Goal: Entertainment & Leisure: Browse casually

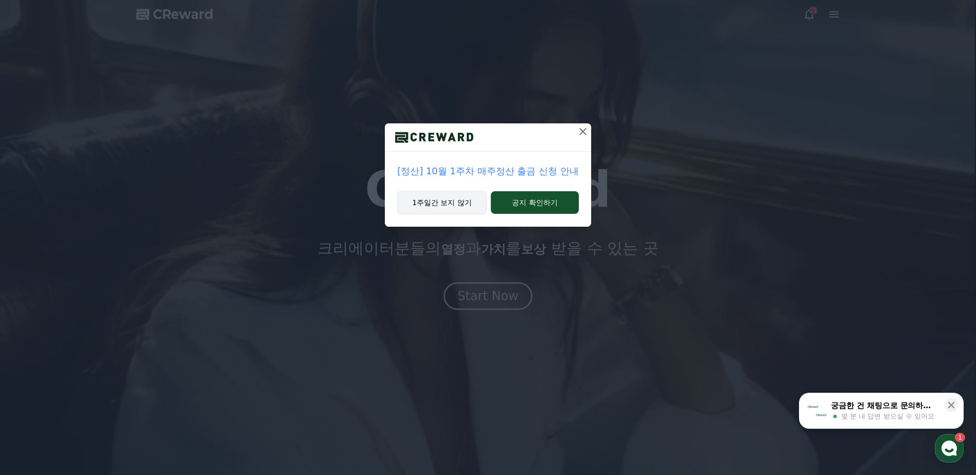
click at [461, 209] on button "1주일간 보지 않기" at bounding box center [442, 203] width 90 height 24
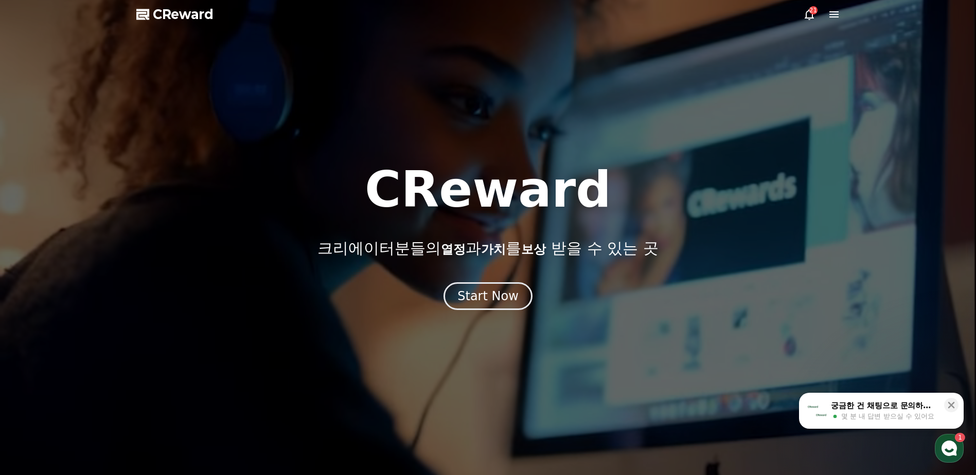
click at [802, 13] on div at bounding box center [488, 237] width 976 height 475
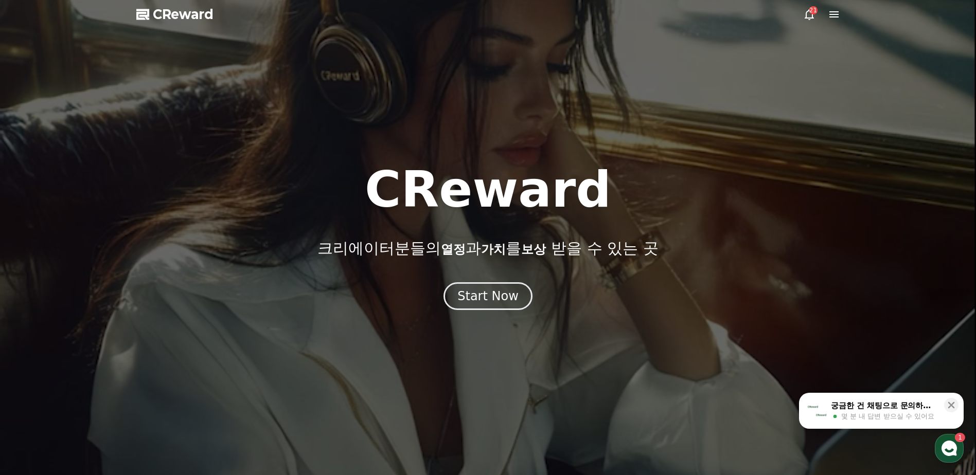
click at [805, 14] on icon at bounding box center [809, 14] width 12 height 12
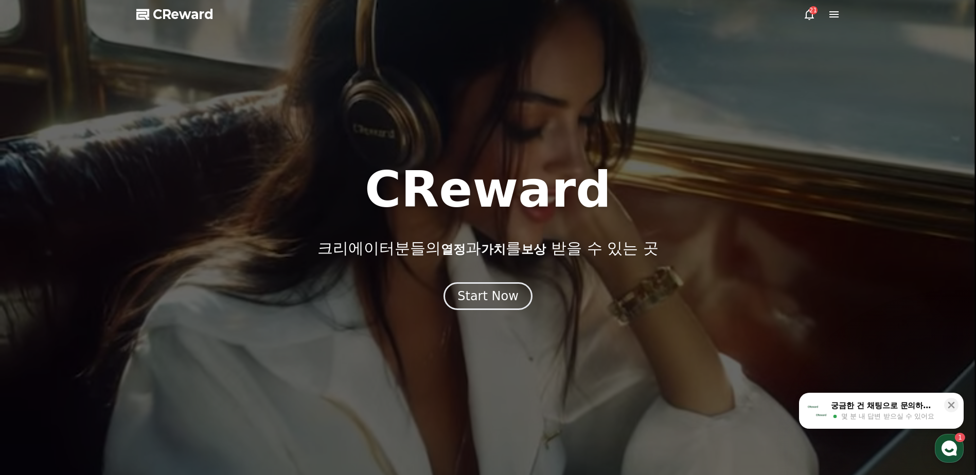
click at [808, 16] on icon at bounding box center [809, 14] width 12 height 12
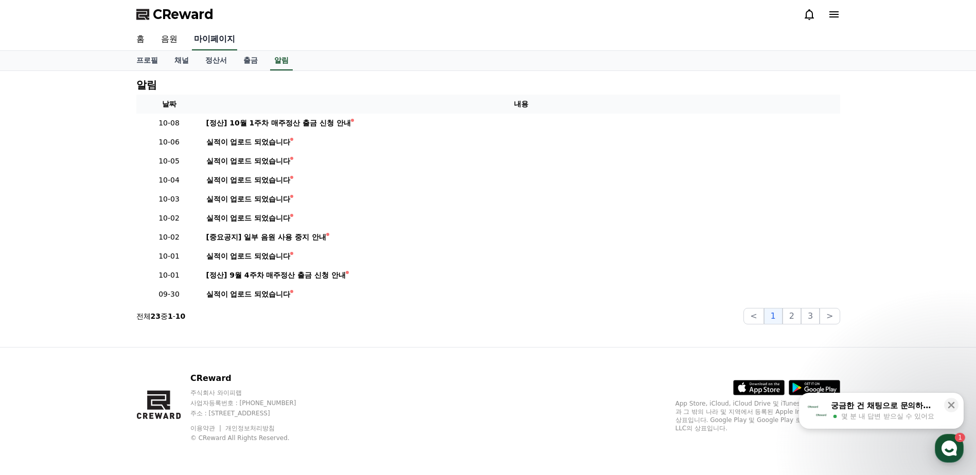
click at [207, 42] on link "마이페이지" at bounding box center [214, 40] width 45 height 22
select select "**********"
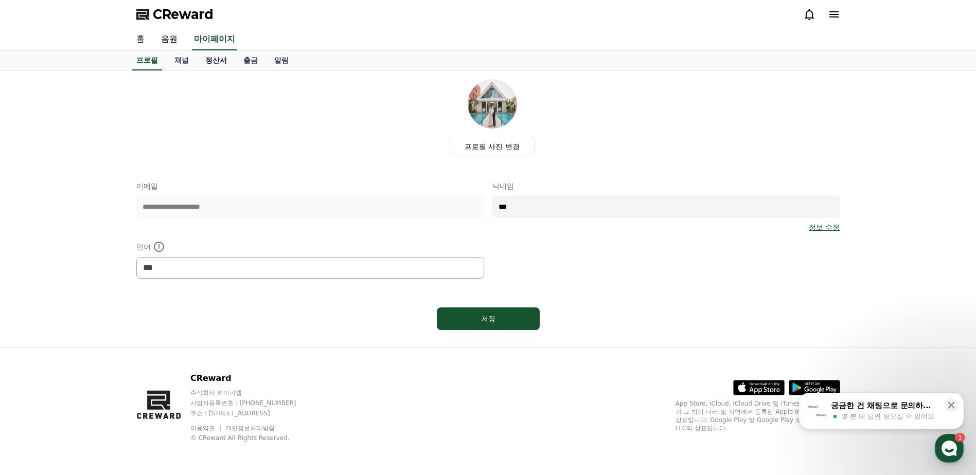
click at [215, 60] on link "정산서" at bounding box center [216, 61] width 38 height 20
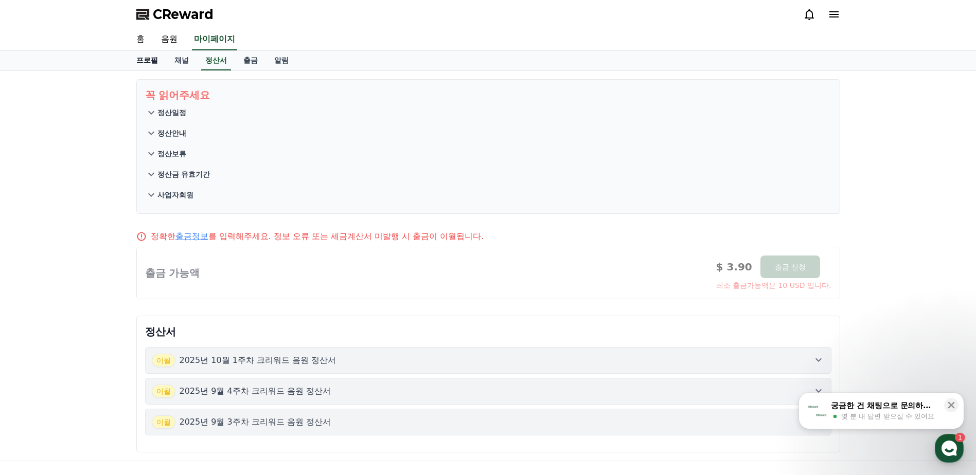
click at [140, 65] on link "프로필" at bounding box center [147, 61] width 38 height 20
select select "**********"
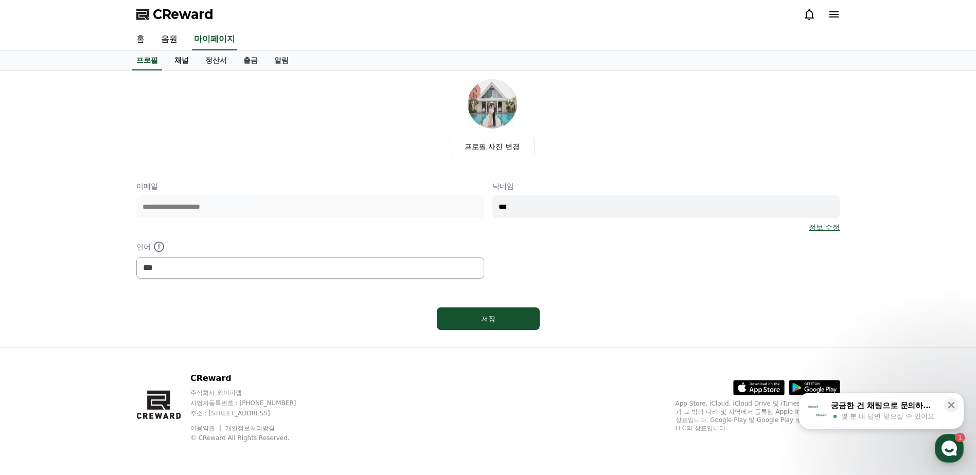
click at [184, 63] on link "채널" at bounding box center [181, 61] width 31 height 20
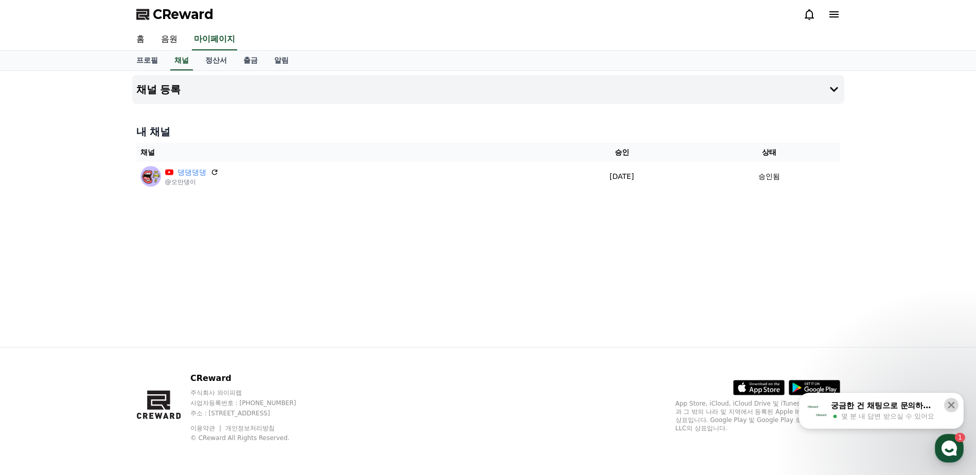
click at [951, 406] on icon at bounding box center [951, 405] width 7 height 7
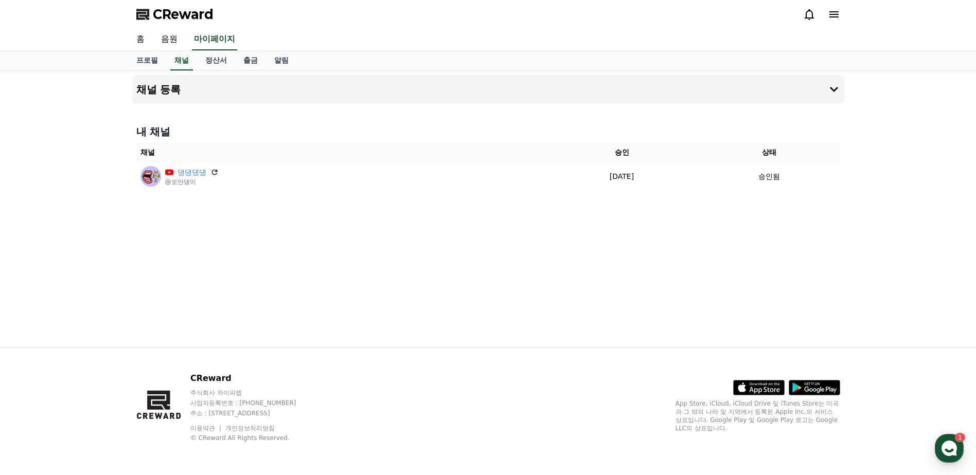
click at [138, 38] on link "홈" at bounding box center [140, 40] width 25 height 22
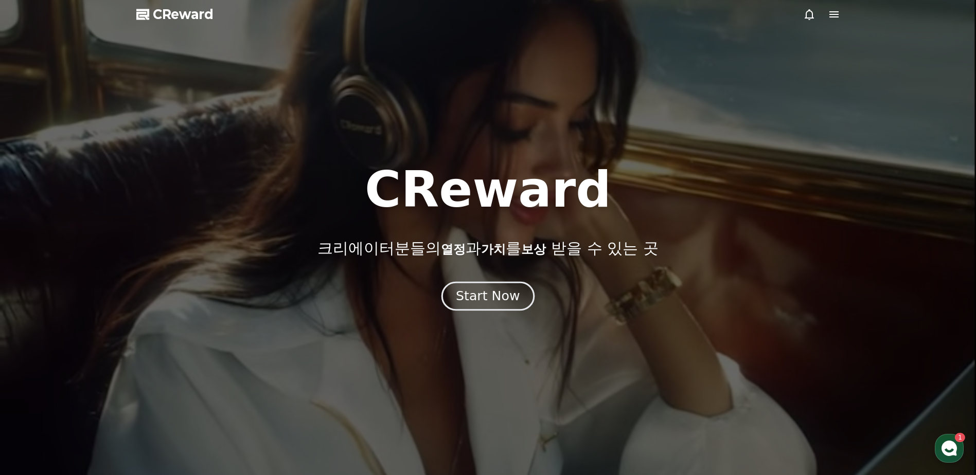
click at [481, 296] on div "Start Now" at bounding box center [488, 296] width 64 height 17
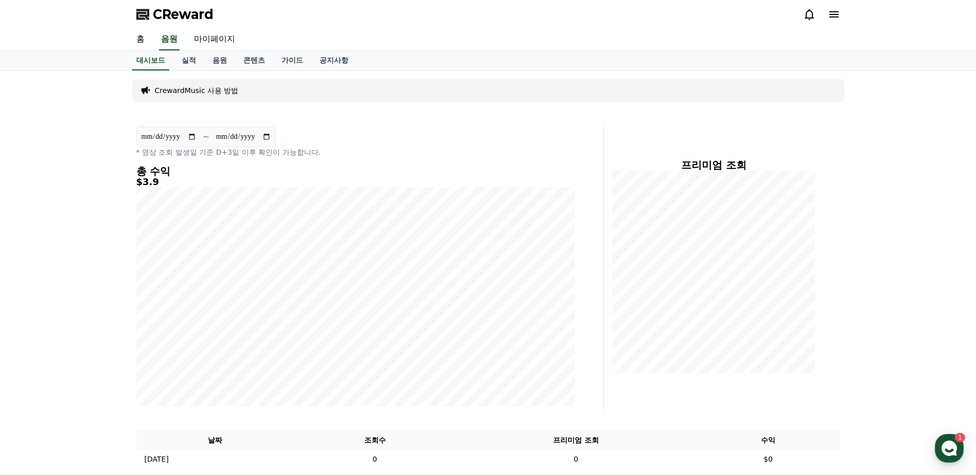
click at [185, 18] on span "CReward" at bounding box center [183, 14] width 61 height 16
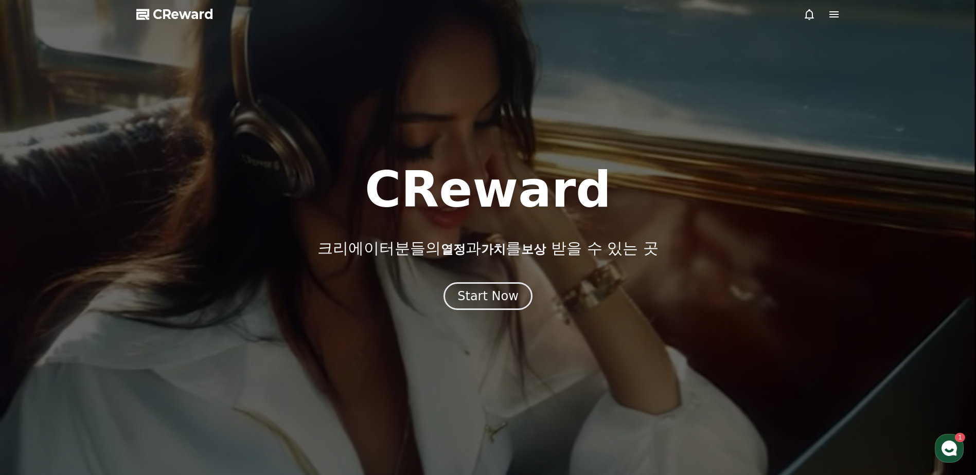
click at [499, 313] on div at bounding box center [488, 237] width 976 height 475
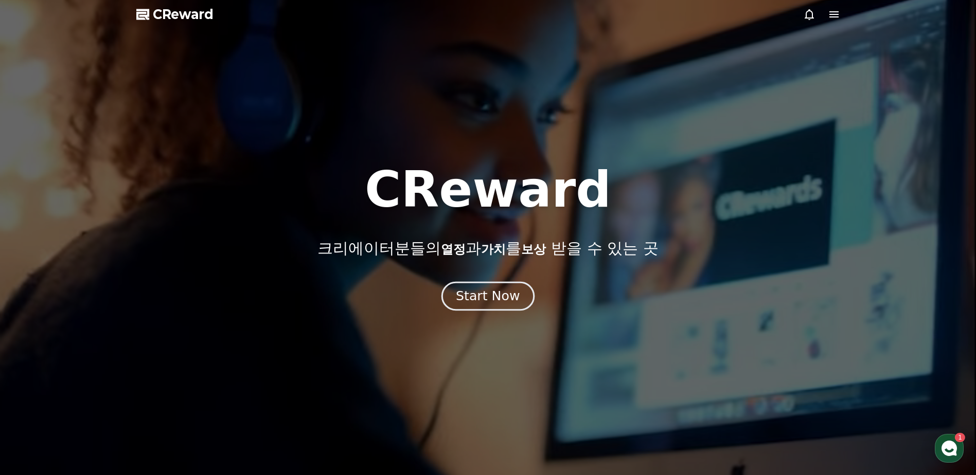
click at [501, 309] on button "Start Now" at bounding box center [487, 296] width 93 height 29
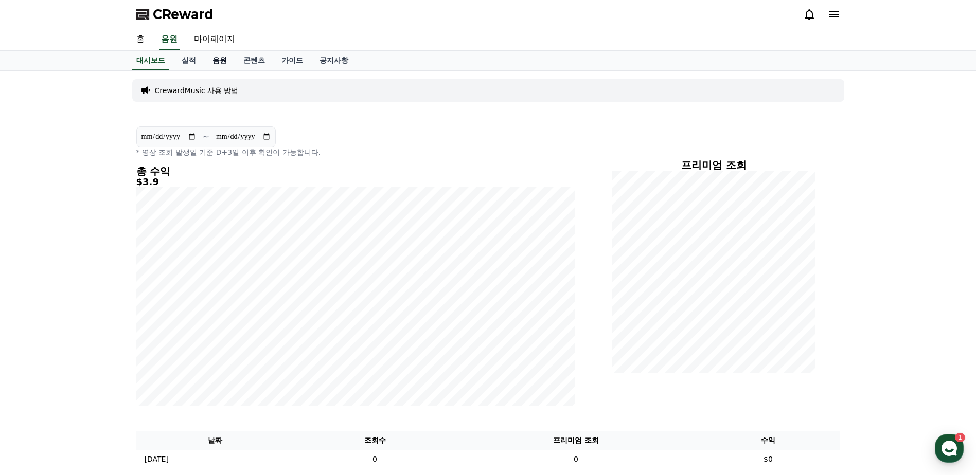
click at [217, 67] on link "음원" at bounding box center [219, 61] width 31 height 20
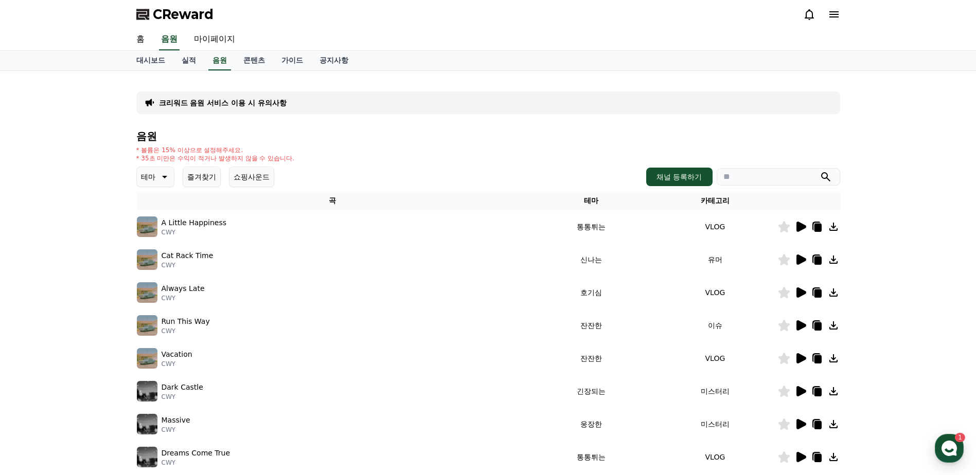
click at [162, 179] on icon at bounding box center [163, 177] width 12 height 12
click at [163, 255] on button "호기심" at bounding box center [153, 257] width 30 height 23
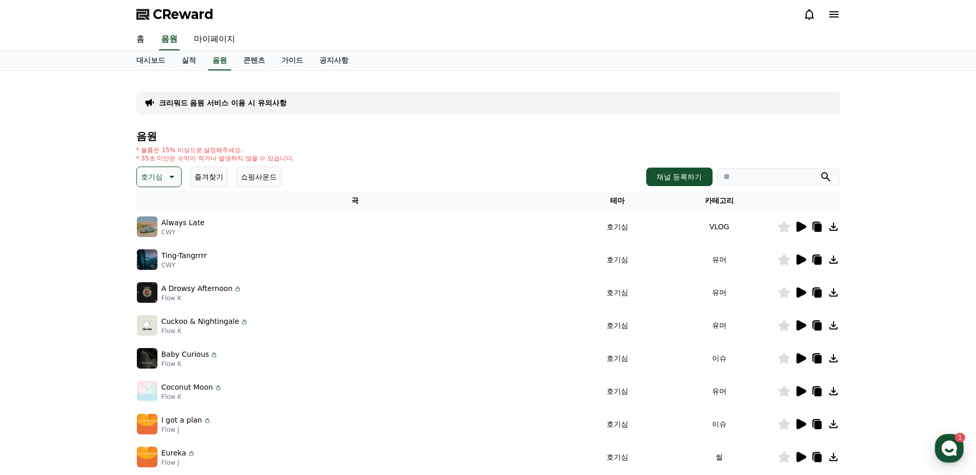
click at [799, 261] on icon at bounding box center [801, 260] width 10 height 10
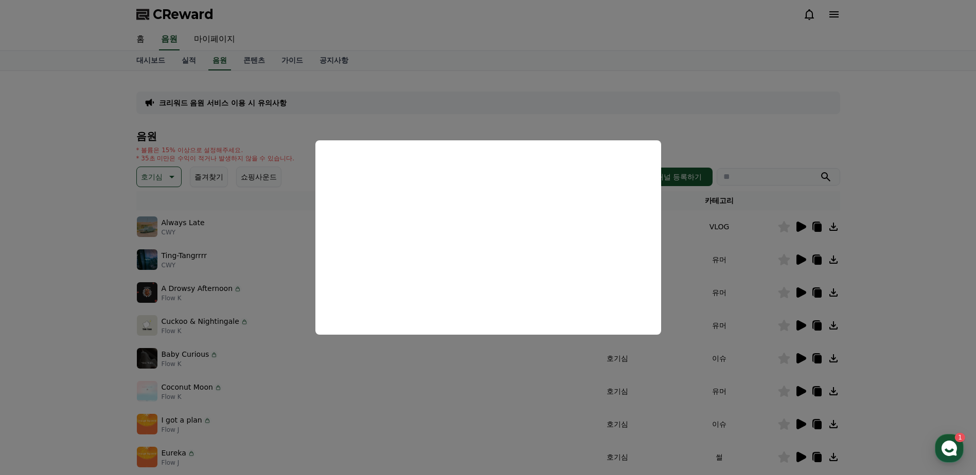
click at [902, 224] on button "close modal" at bounding box center [488, 237] width 976 height 475
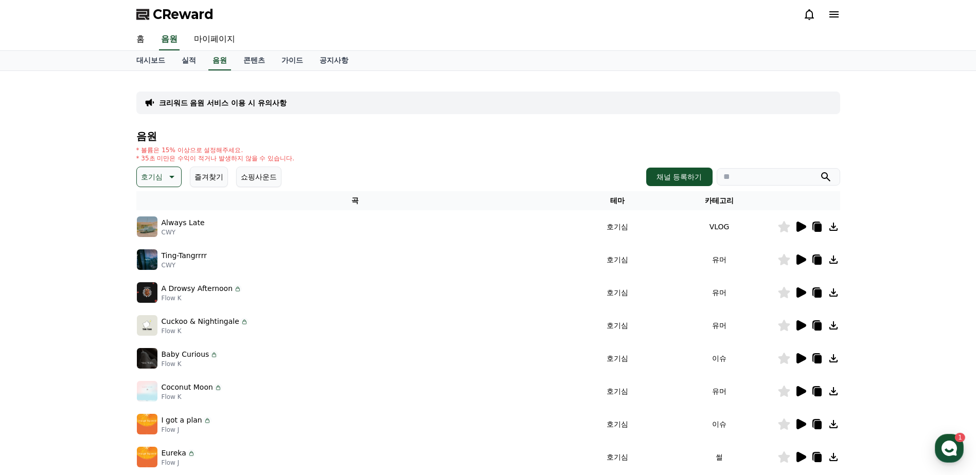
click at [798, 290] on icon at bounding box center [801, 293] width 10 height 10
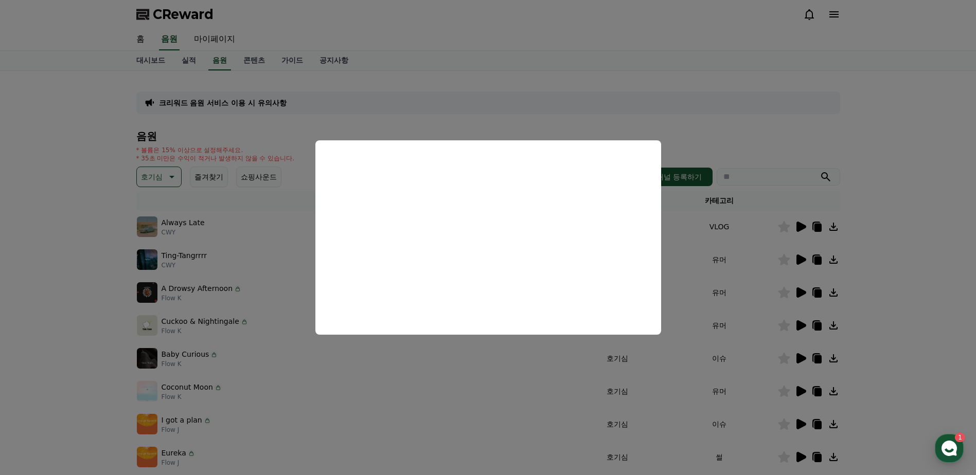
click at [787, 260] on button "close modal" at bounding box center [488, 237] width 976 height 475
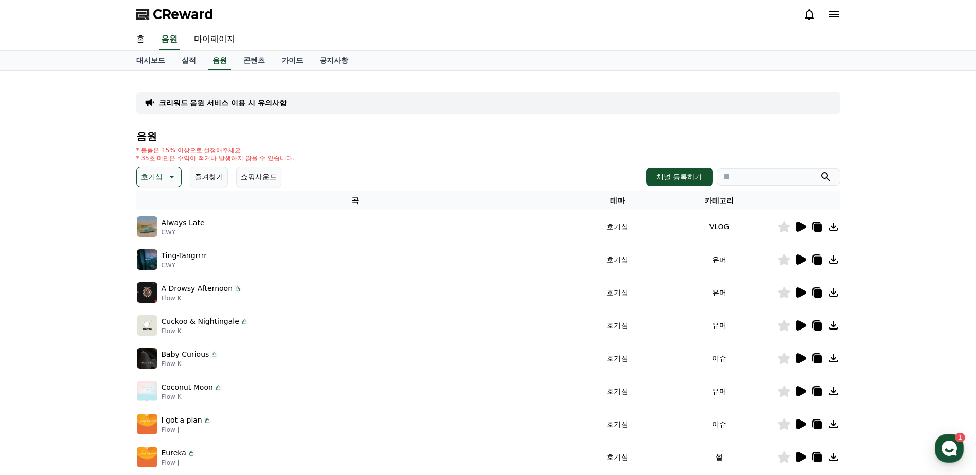
click at [781, 263] on icon at bounding box center [784, 259] width 12 height 11
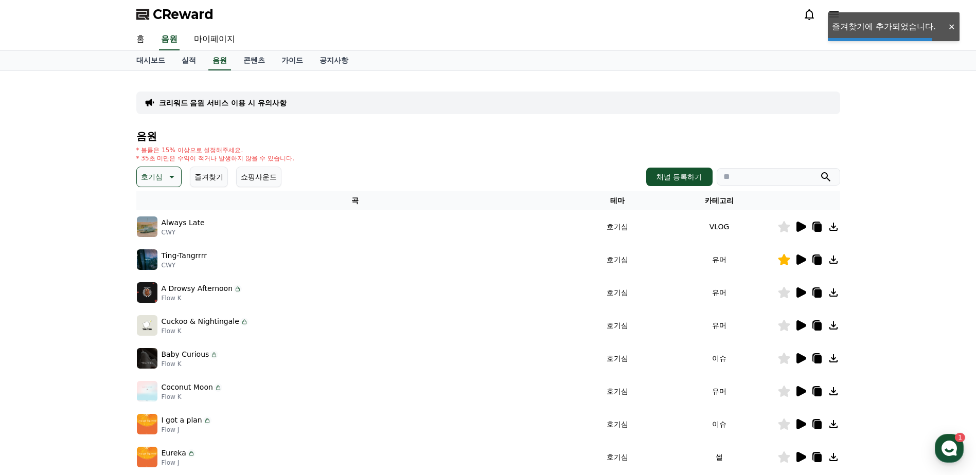
click at [797, 297] on icon at bounding box center [801, 293] width 10 height 10
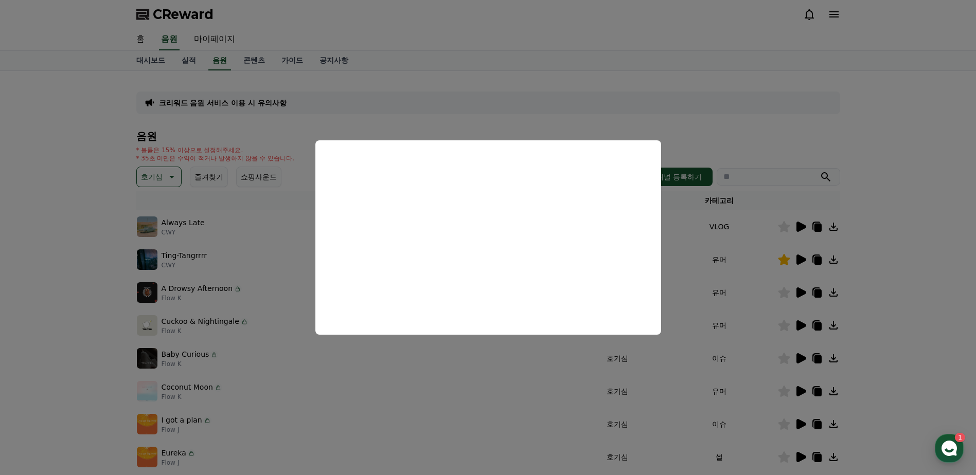
click at [887, 264] on button "close modal" at bounding box center [488, 237] width 976 height 475
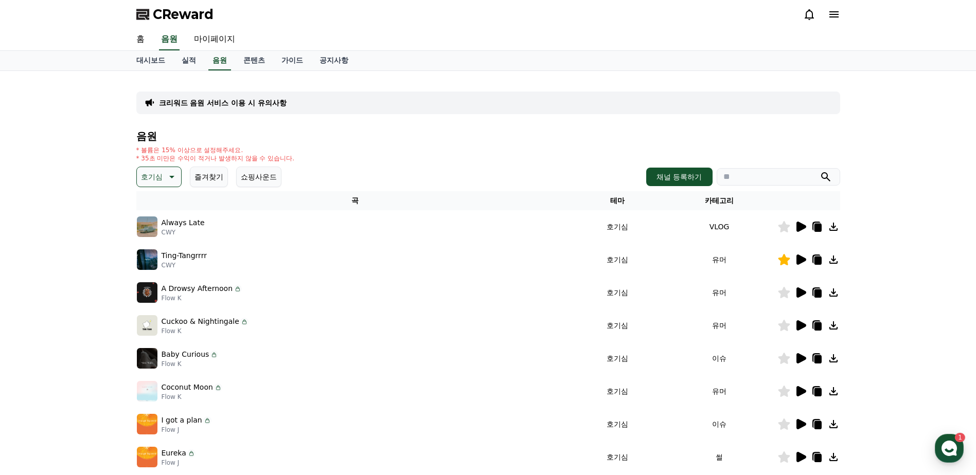
click at [786, 292] on icon at bounding box center [784, 292] width 12 height 11
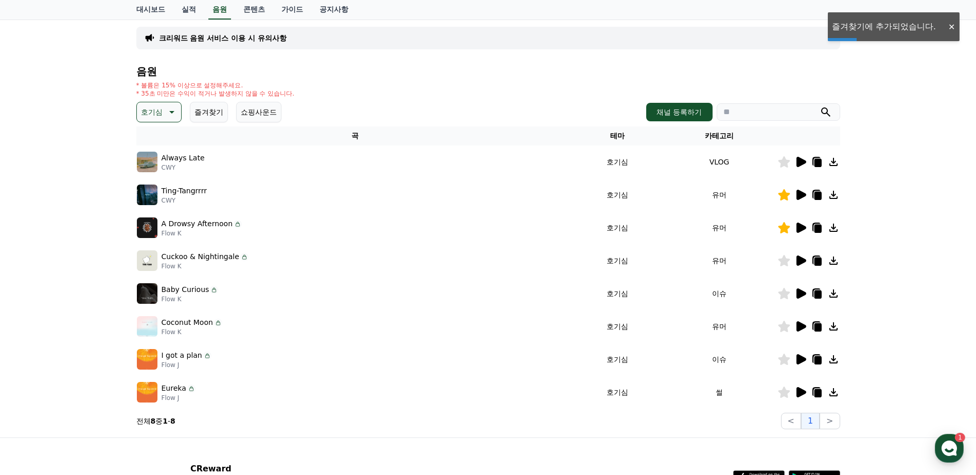
scroll to position [103, 0]
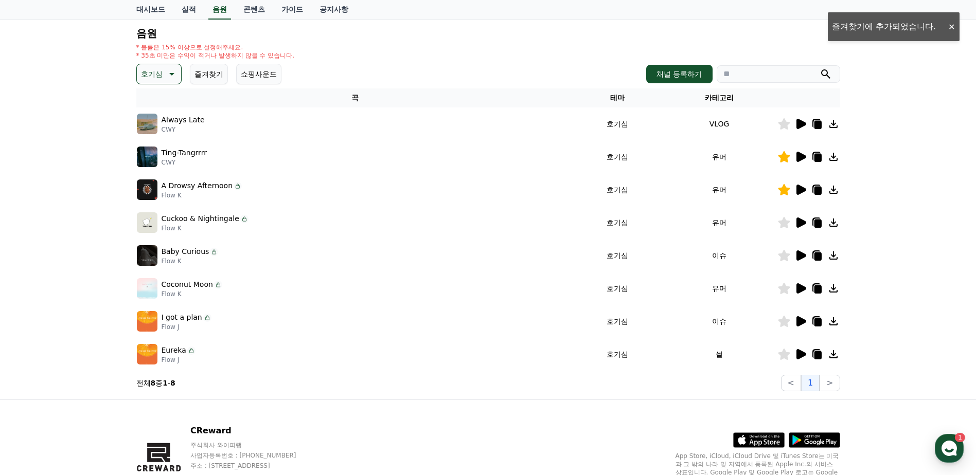
click at [801, 223] on icon at bounding box center [801, 223] width 10 height 10
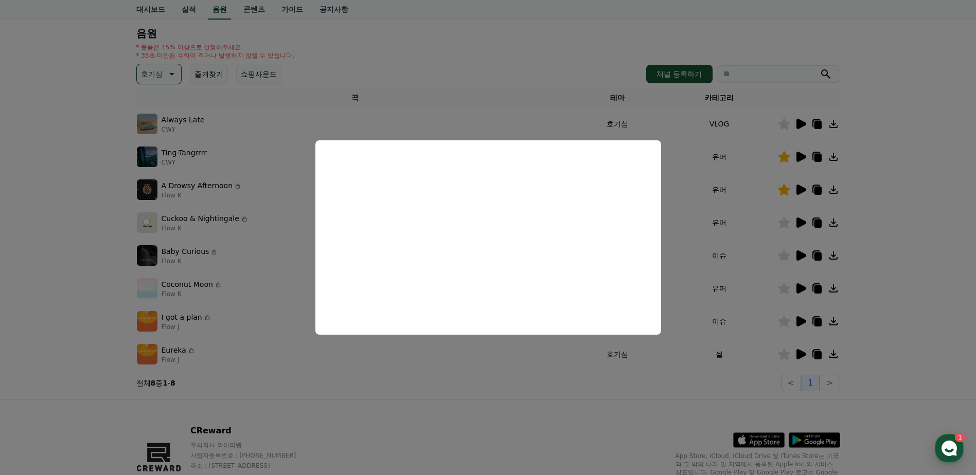
click at [929, 232] on button "close modal" at bounding box center [488, 237] width 976 height 475
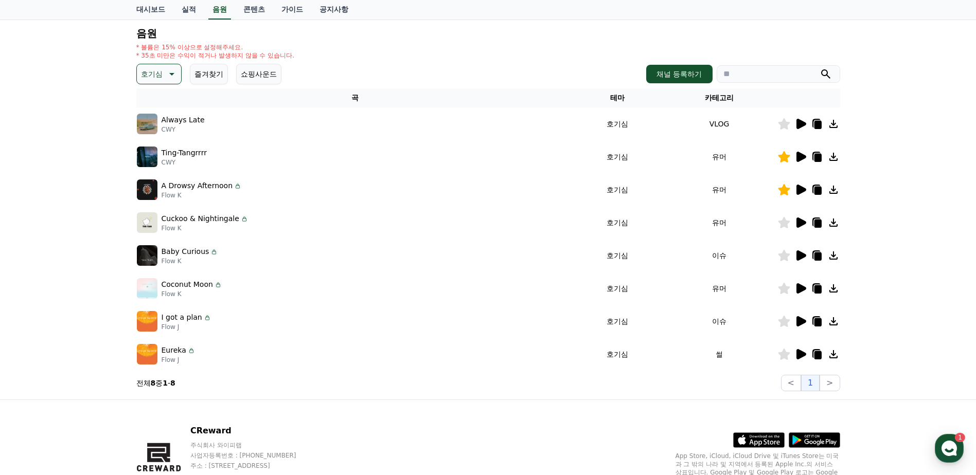
click at [812, 256] on icon at bounding box center [816, 255] width 8 height 9
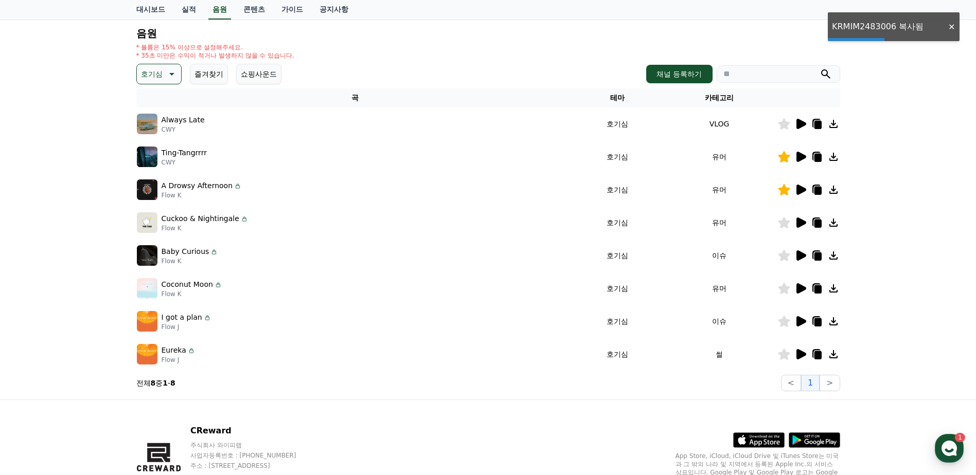
click at [804, 256] on icon at bounding box center [801, 256] width 10 height 10
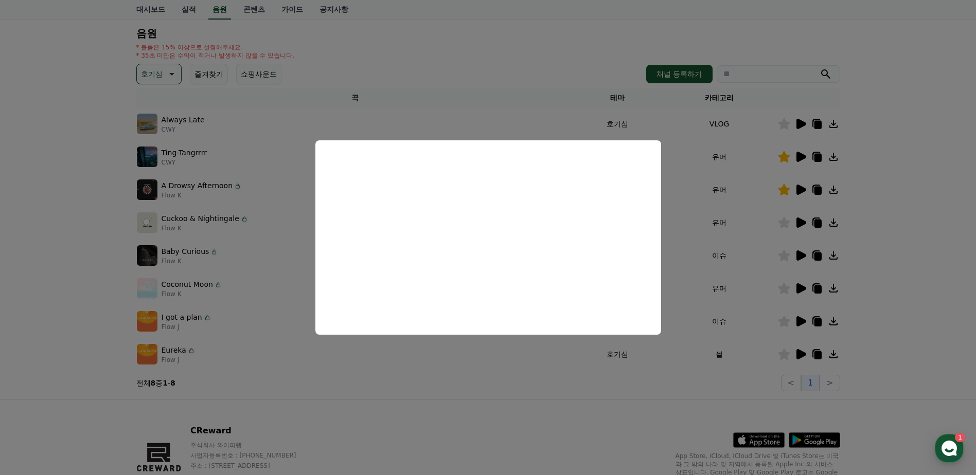
click at [910, 304] on button "close modal" at bounding box center [488, 237] width 976 height 475
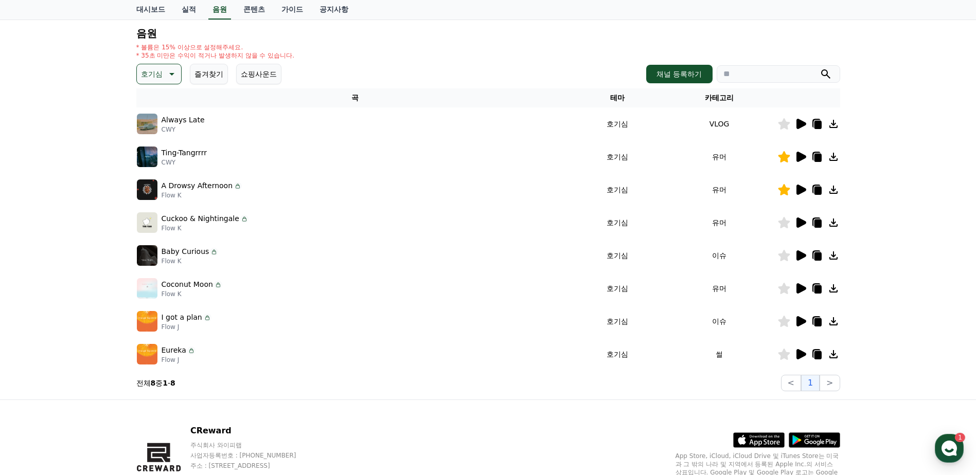
click at [798, 289] on icon at bounding box center [801, 288] width 10 height 10
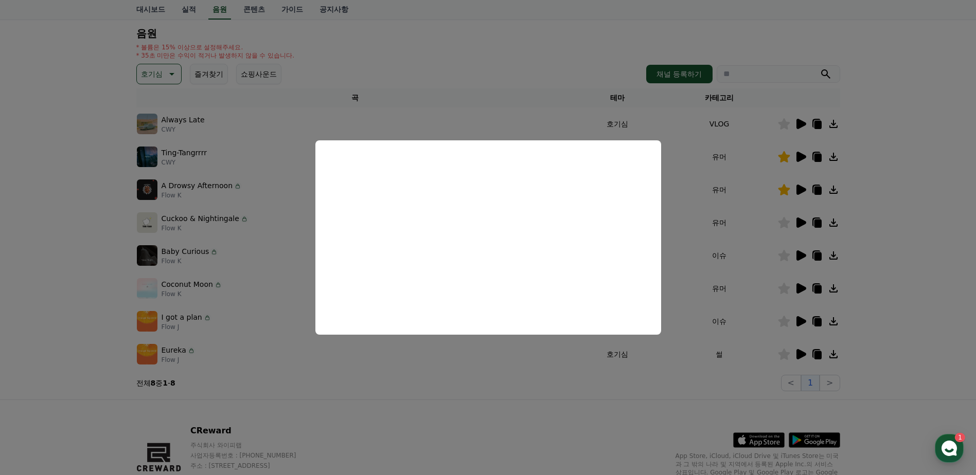
click at [957, 317] on button "close modal" at bounding box center [488, 237] width 976 height 475
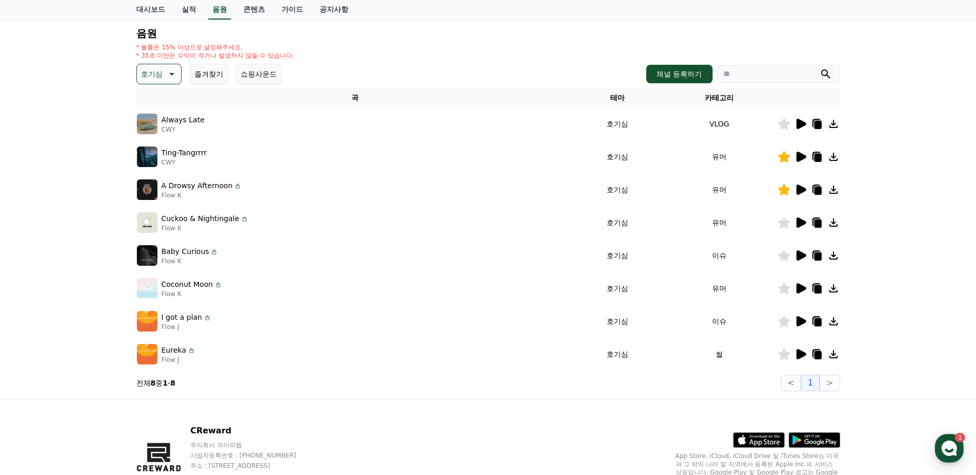
click at [798, 318] on icon at bounding box center [801, 321] width 10 height 10
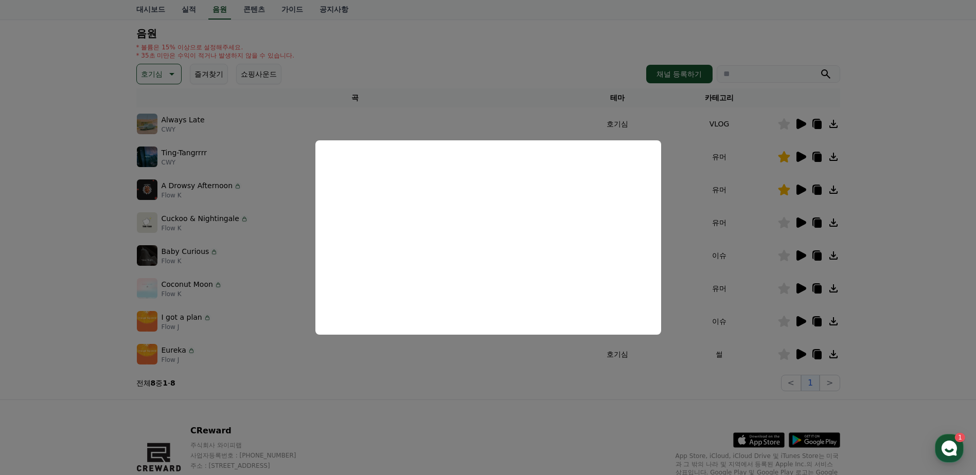
click at [883, 352] on button "close modal" at bounding box center [488, 237] width 976 height 475
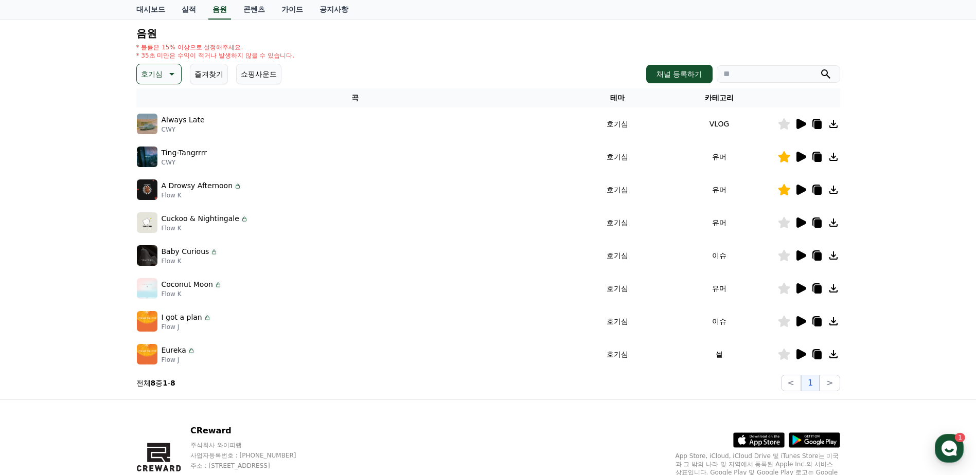
click at [784, 324] on icon at bounding box center [784, 321] width 12 height 11
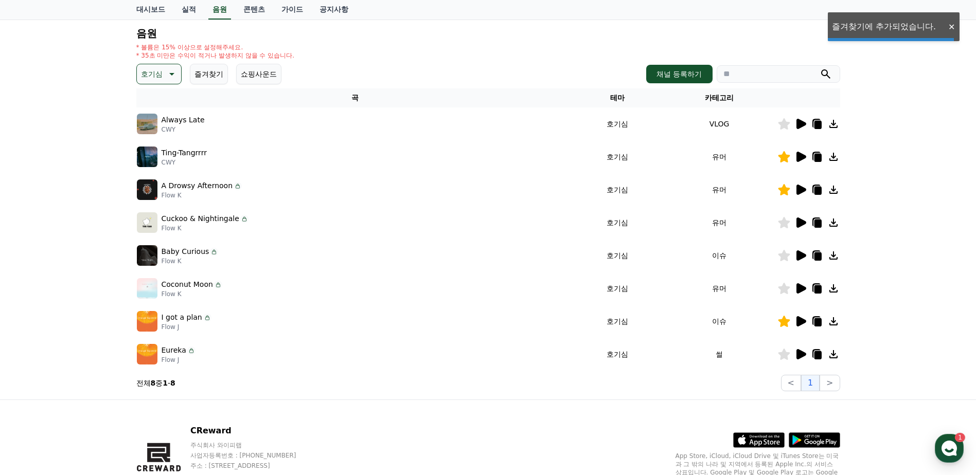
click at [799, 353] on icon at bounding box center [801, 354] width 10 height 10
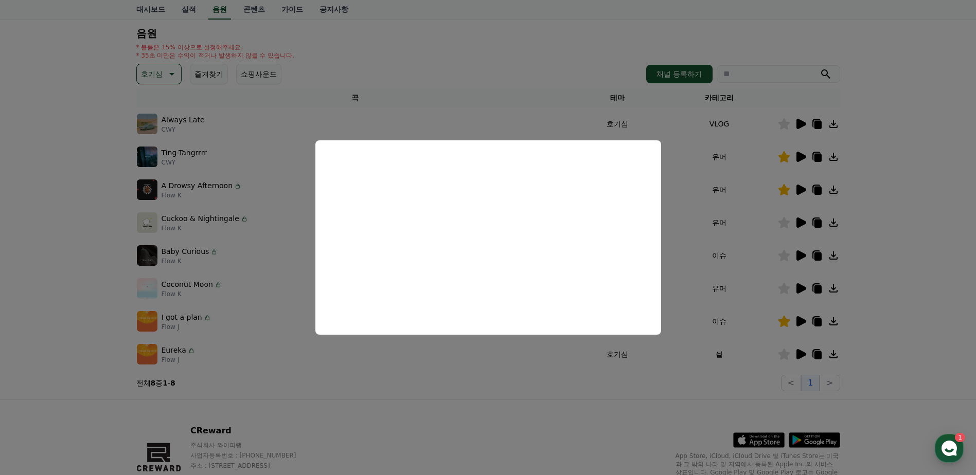
click at [922, 278] on button "close modal" at bounding box center [488, 237] width 976 height 475
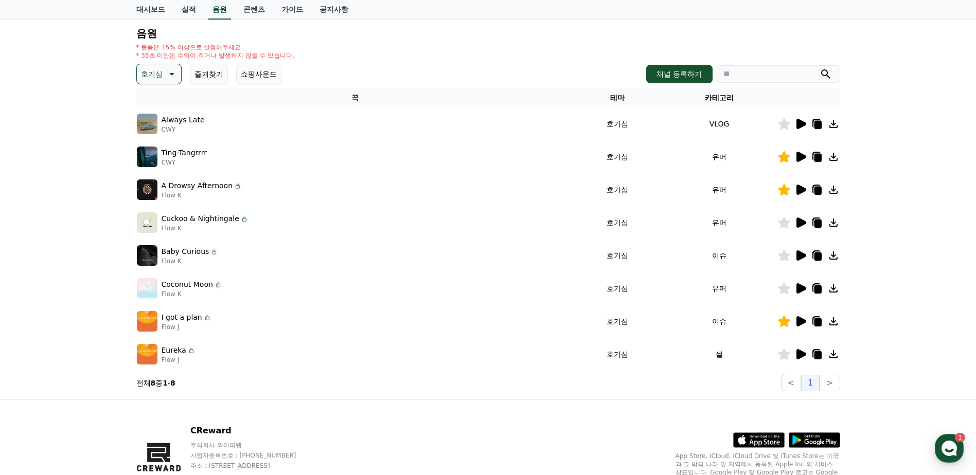
click at [785, 362] on td at bounding box center [808, 354] width 63 height 33
click at [788, 357] on icon at bounding box center [784, 354] width 12 height 11
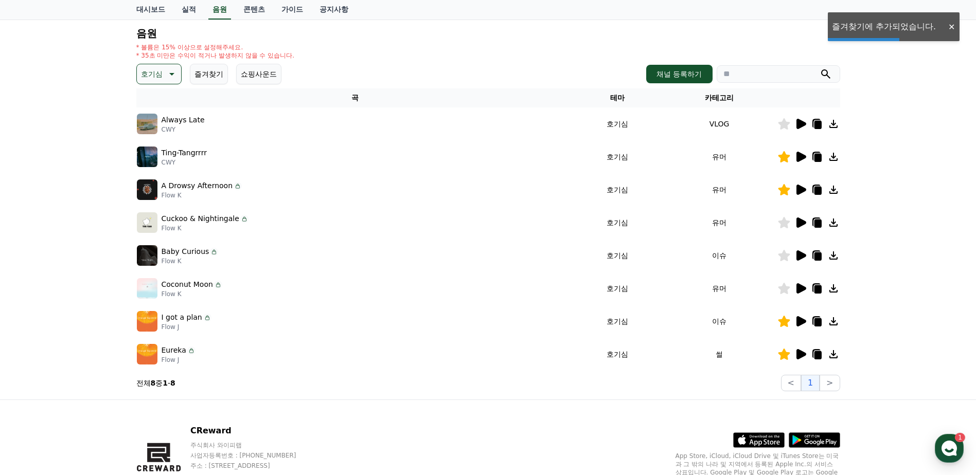
click at [802, 126] on icon at bounding box center [801, 124] width 10 height 10
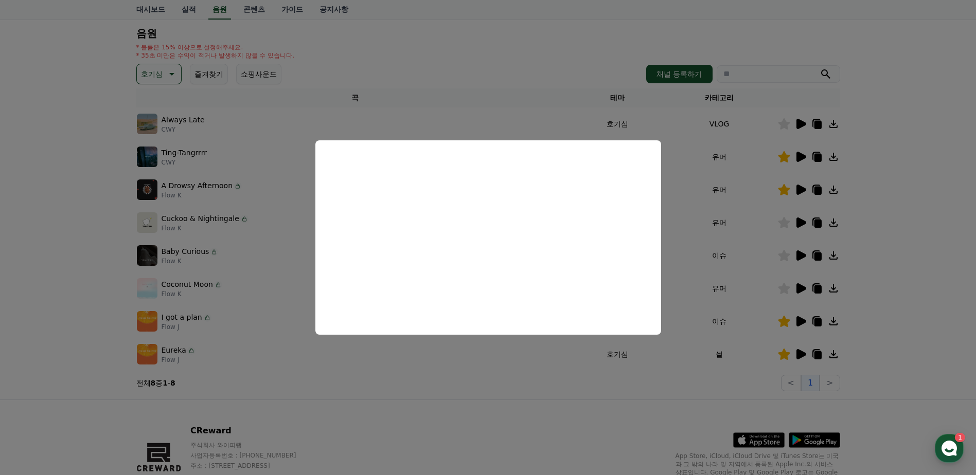
click at [903, 240] on button "close modal" at bounding box center [488, 237] width 976 height 475
